Goal: Task Accomplishment & Management: Manage account settings

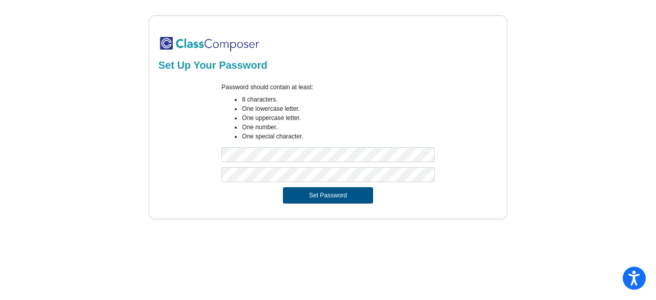
click at [326, 196] on button "Set Password" at bounding box center [328, 195] width 90 height 16
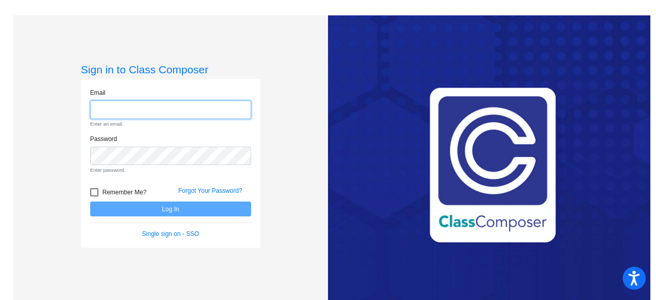
type input "[EMAIL_ADDRESS][DOMAIN_NAME]"
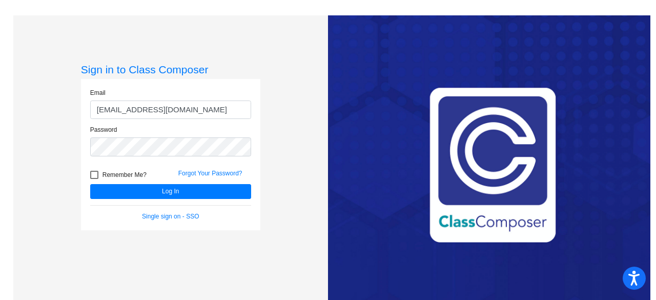
click at [127, 173] on span "Remember Me?" at bounding box center [124, 175] width 44 height 12
click at [94, 179] on input "Remember Me?" at bounding box center [94, 179] width 1 height 1
checkbox input "true"
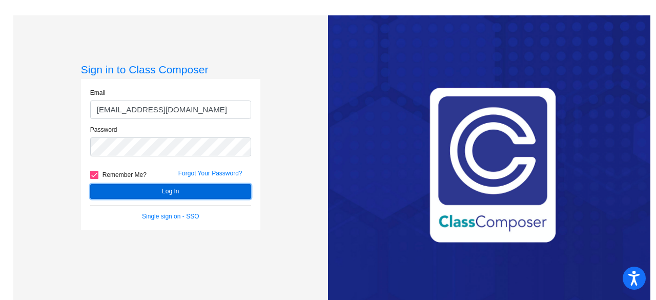
click at [190, 188] on button "Log In" at bounding box center [170, 191] width 161 height 15
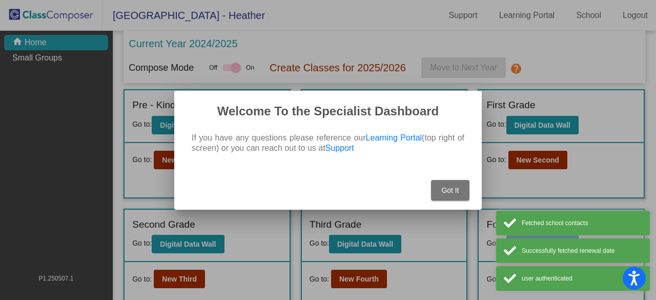
click at [448, 188] on span "Got It" at bounding box center [449, 190] width 17 height 8
